Goal: Task Accomplishment & Management: Use online tool/utility

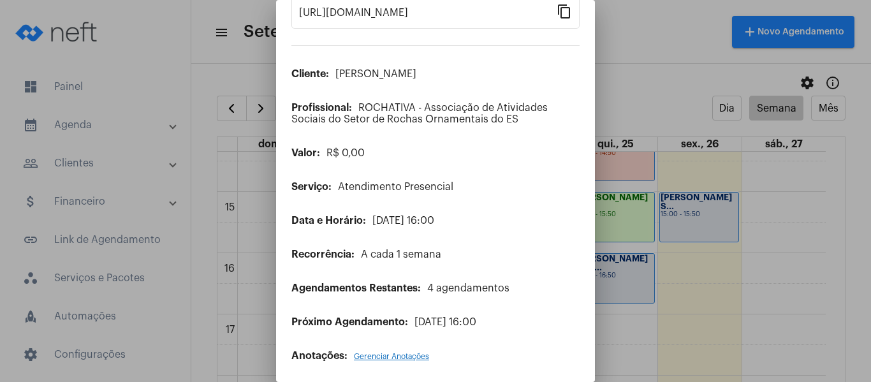
scroll to position [103, 0]
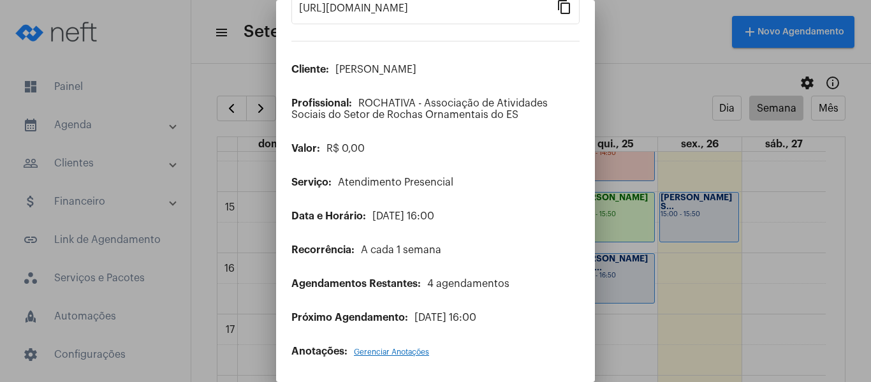
click at [389, 350] on span "Gerenciar Anotações" at bounding box center [391, 352] width 75 height 8
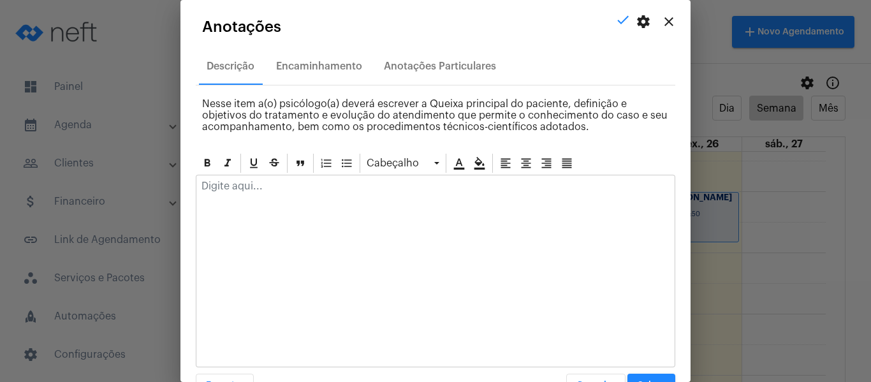
click at [233, 190] on p at bounding box center [436, 185] width 468 height 11
click at [240, 186] on p at bounding box center [436, 185] width 468 height 11
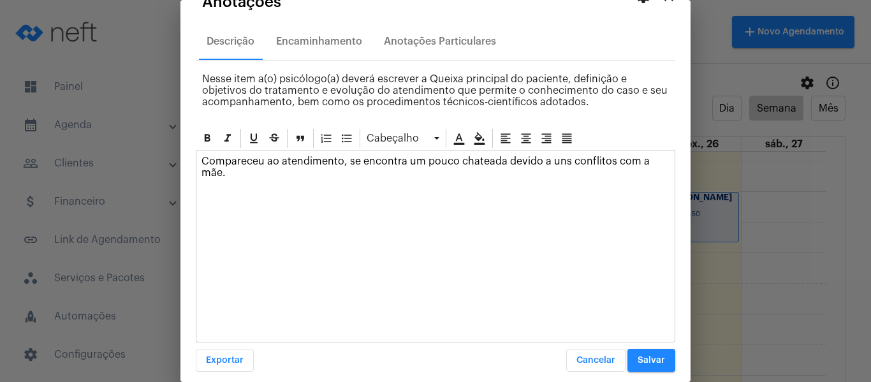
scroll to position [36, 0]
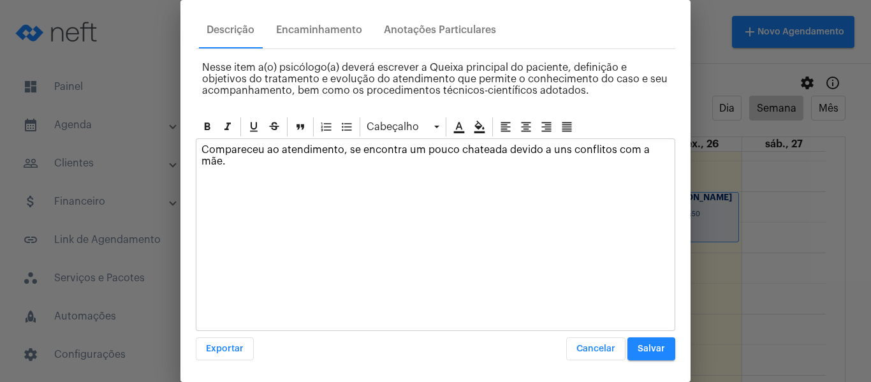
click at [650, 348] on span "Salvar" at bounding box center [651, 348] width 27 height 9
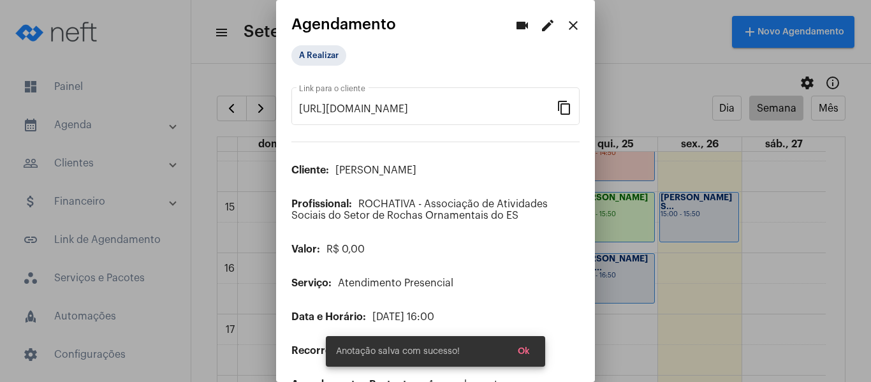
scroll to position [0, 0]
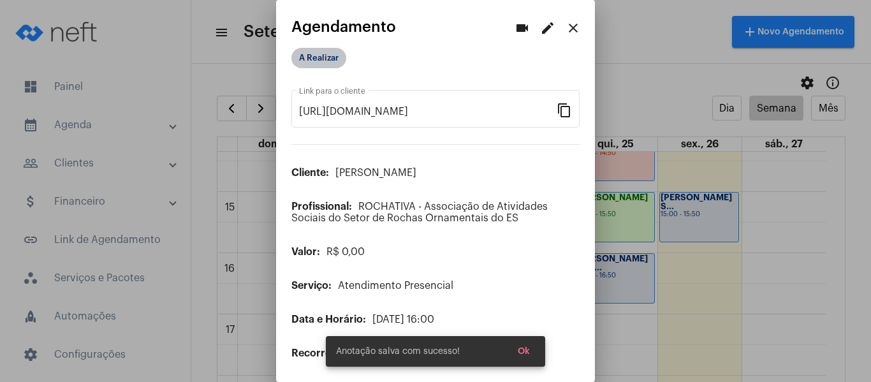
click at [335, 50] on mat-chip "A Realizar" at bounding box center [318, 58] width 55 height 20
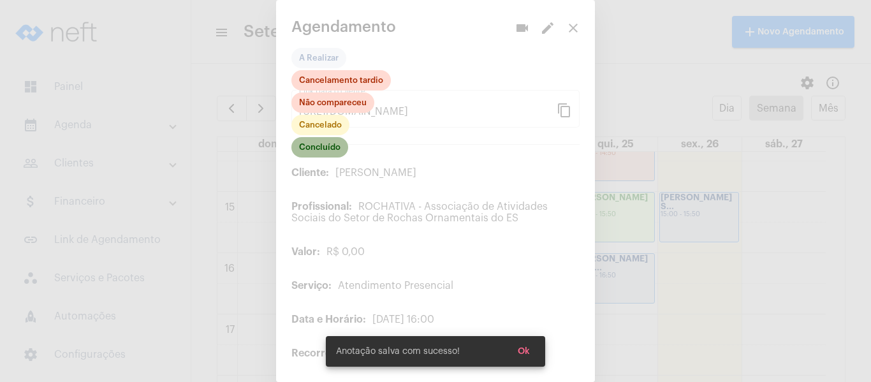
click at [321, 152] on mat-chip "Concluído" at bounding box center [319, 147] width 57 height 20
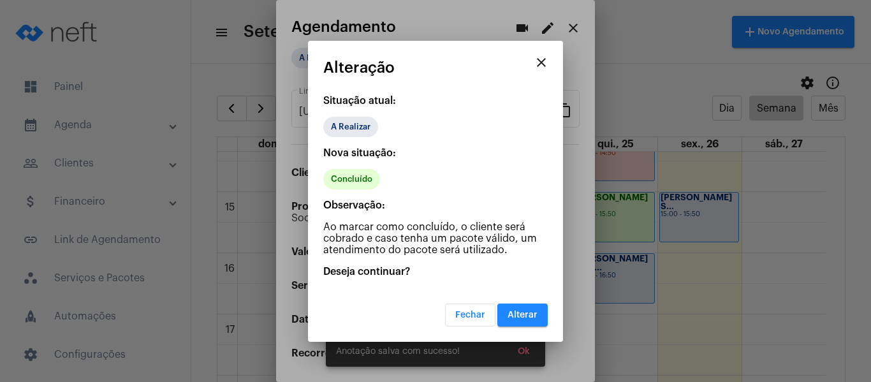
click at [525, 313] on span "Alterar" at bounding box center [523, 315] width 30 height 9
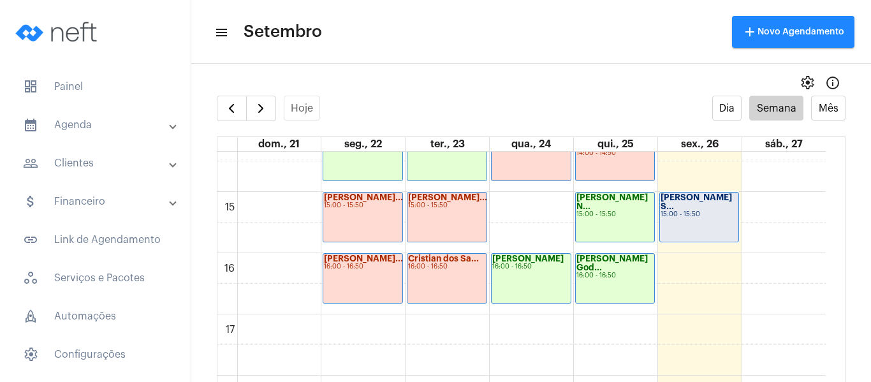
click at [689, 211] on div "15:00 - 15:50" at bounding box center [700, 214] width 78 height 7
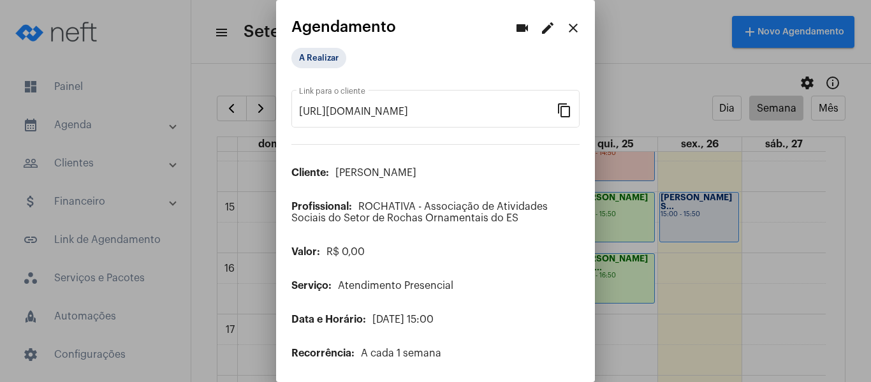
click at [566, 33] on mat-icon "close" at bounding box center [573, 27] width 15 height 15
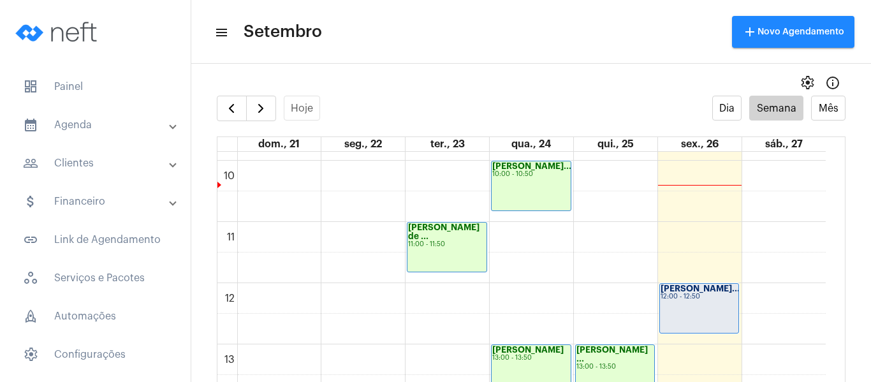
scroll to position [623, 0]
